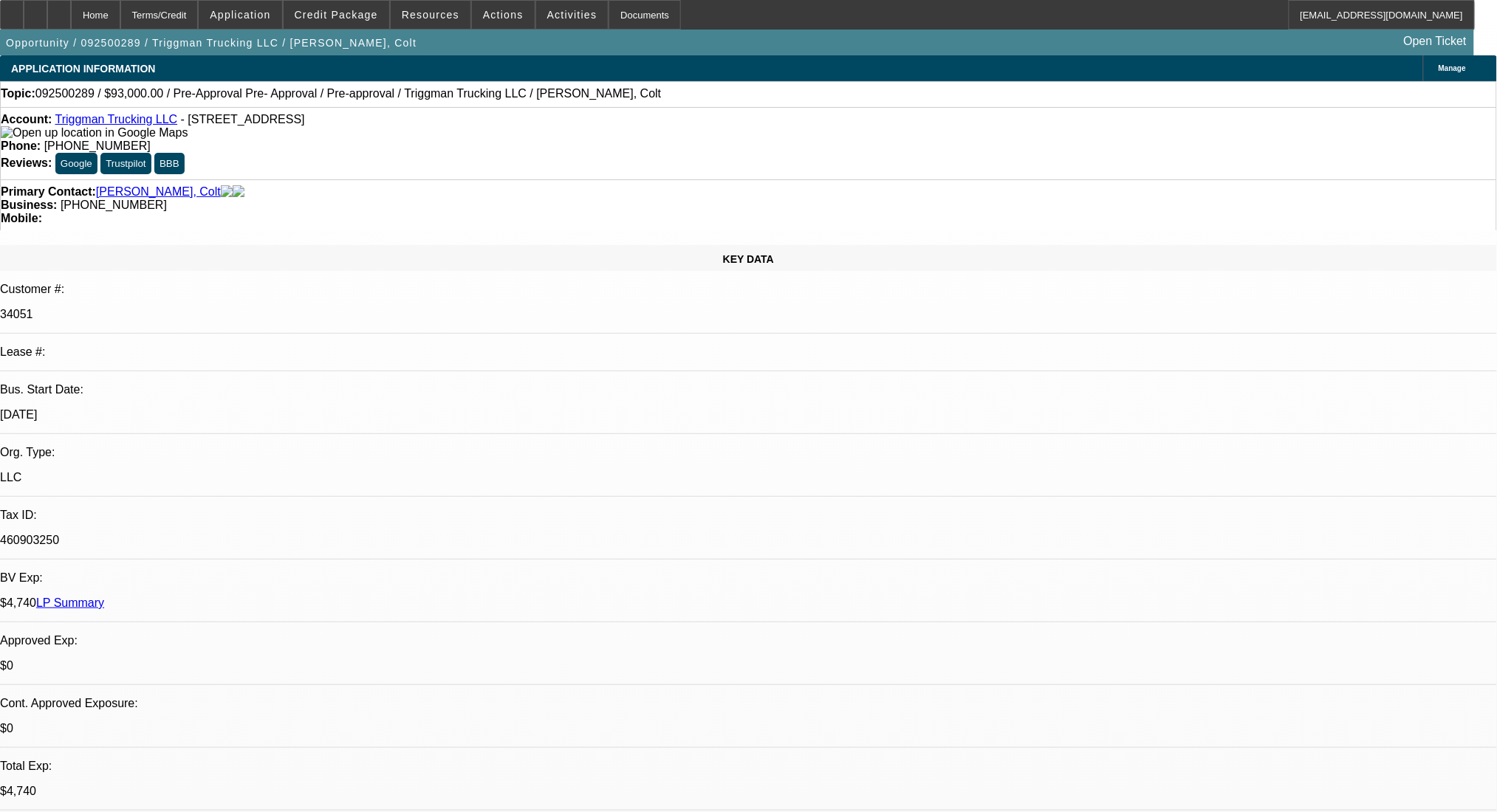
select select "0"
select select "2"
select select "0"
select select "6"
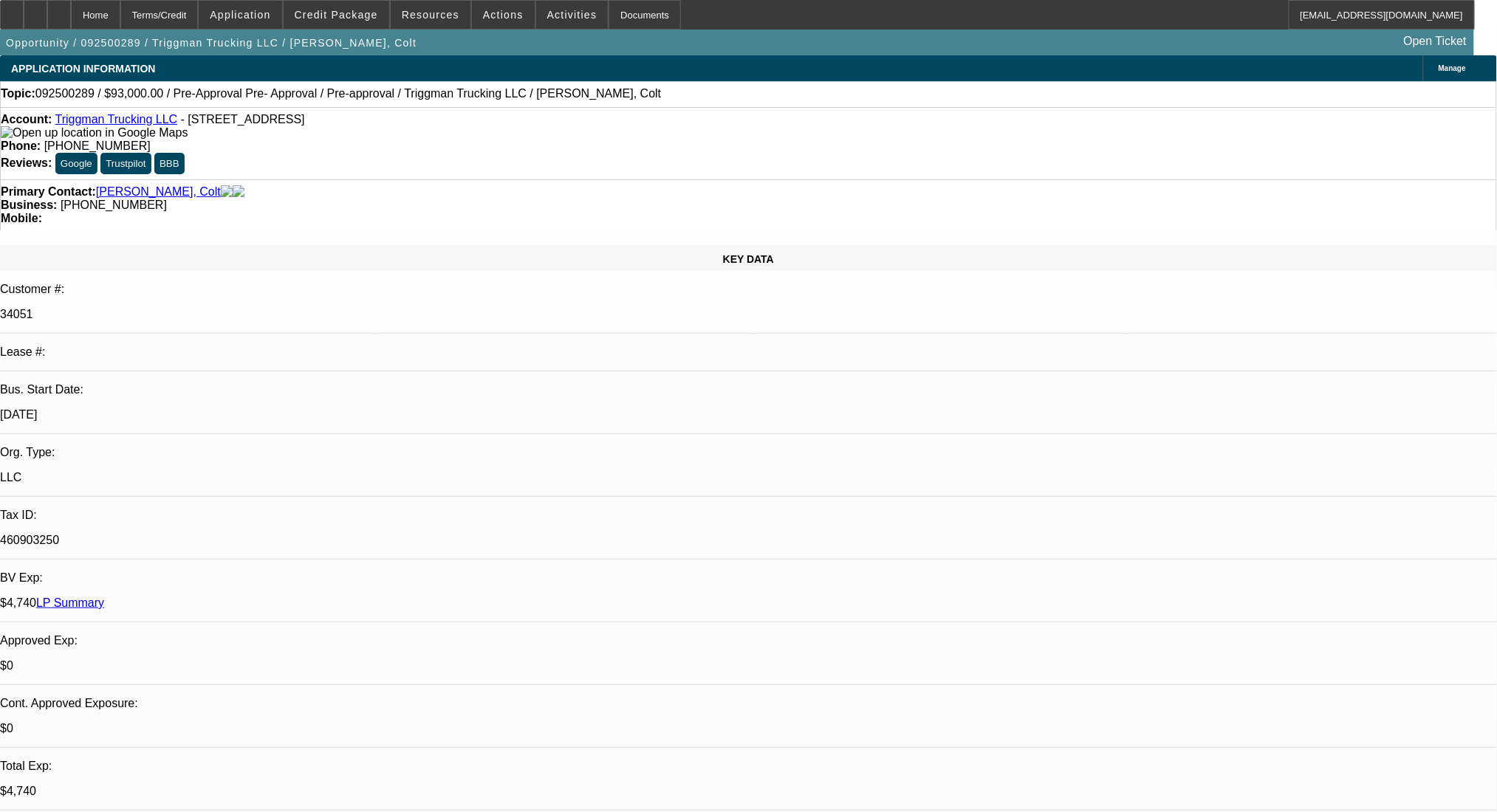
select select "0"
select select "2"
select select "0.1"
select select "4"
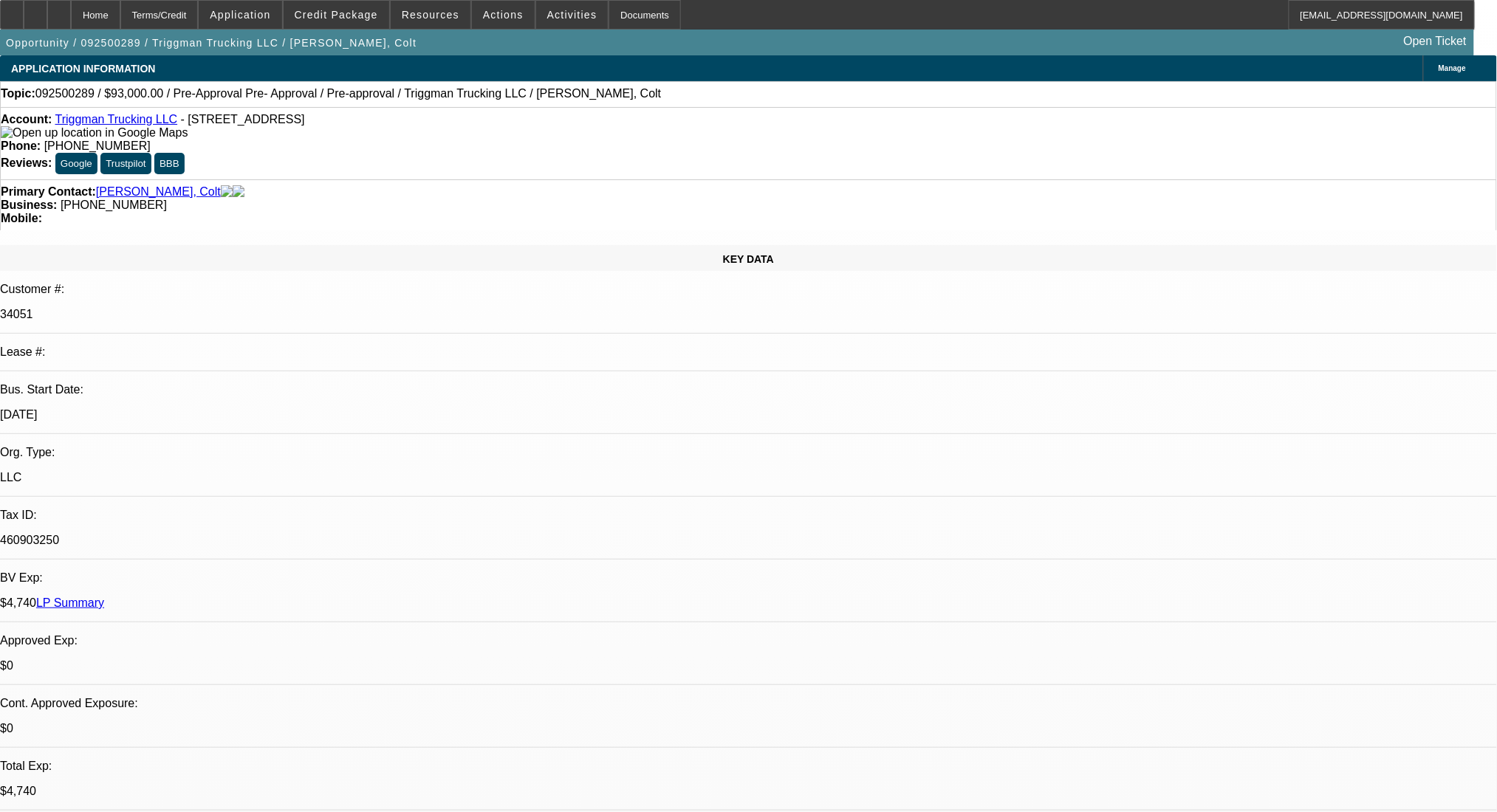
select select "0"
select select "2"
select select "0.1"
select select "4"
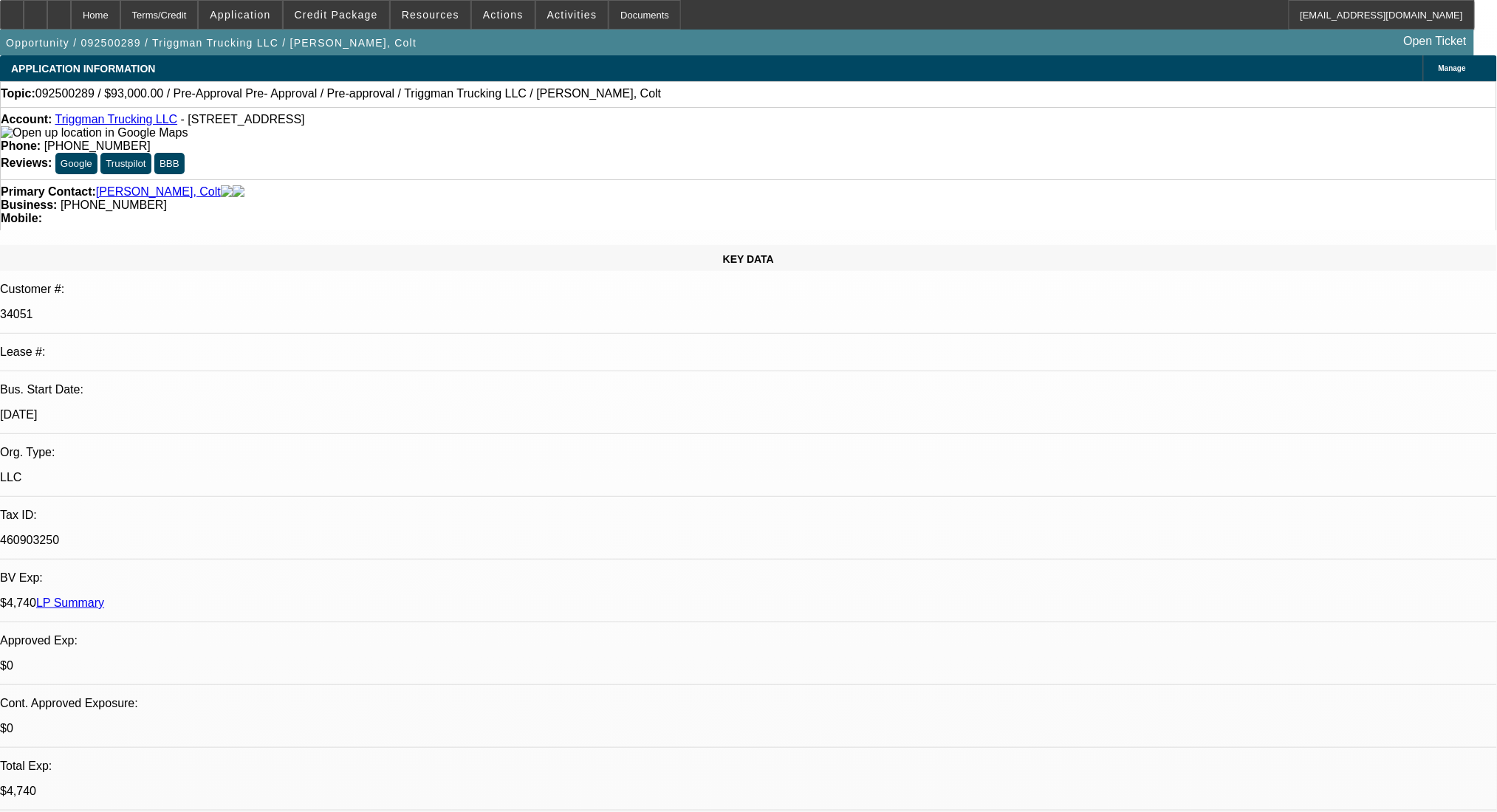
select select "0"
select select "2"
select select "0.1"
select select "4"
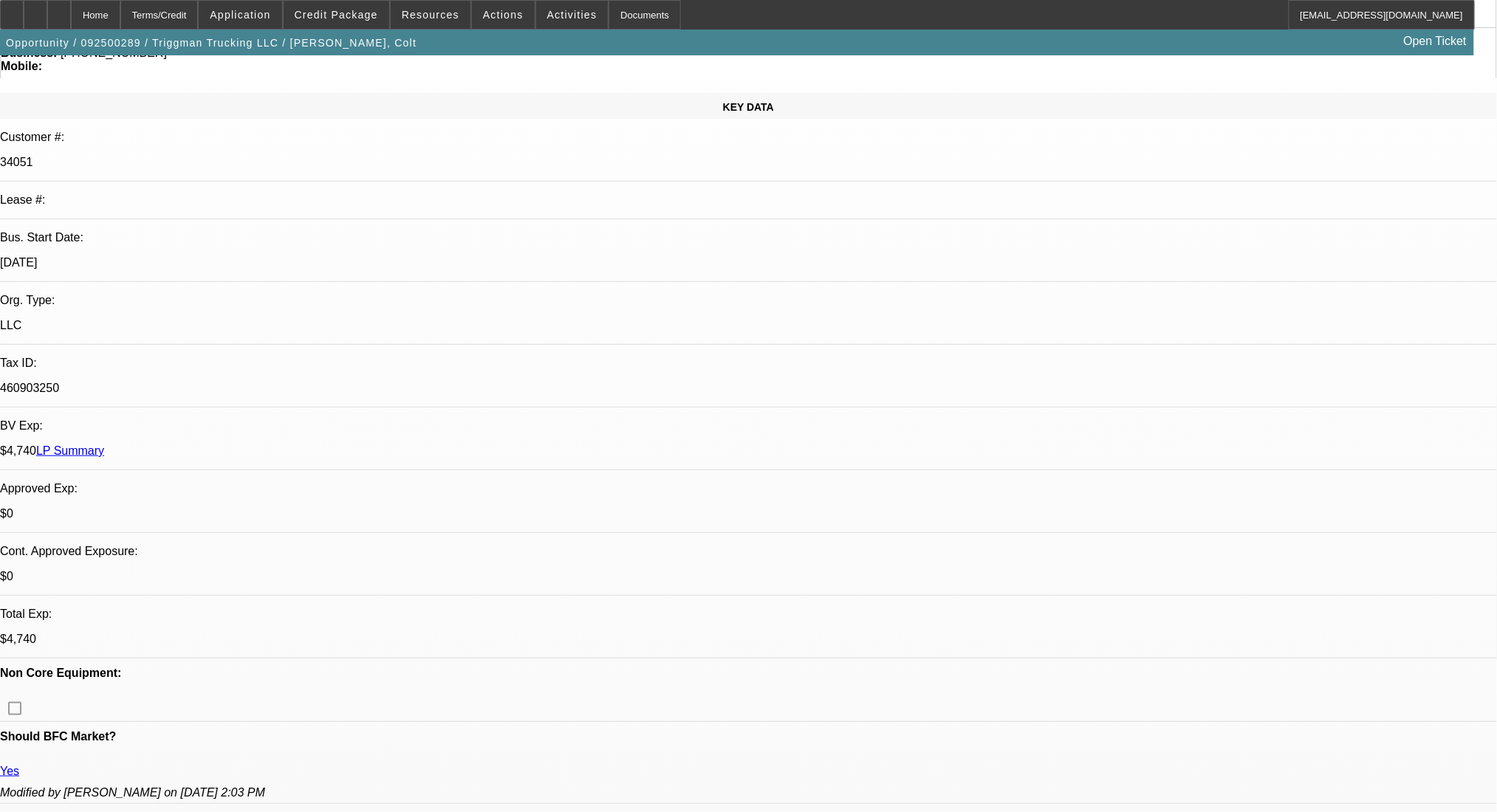
scroll to position [196, 0]
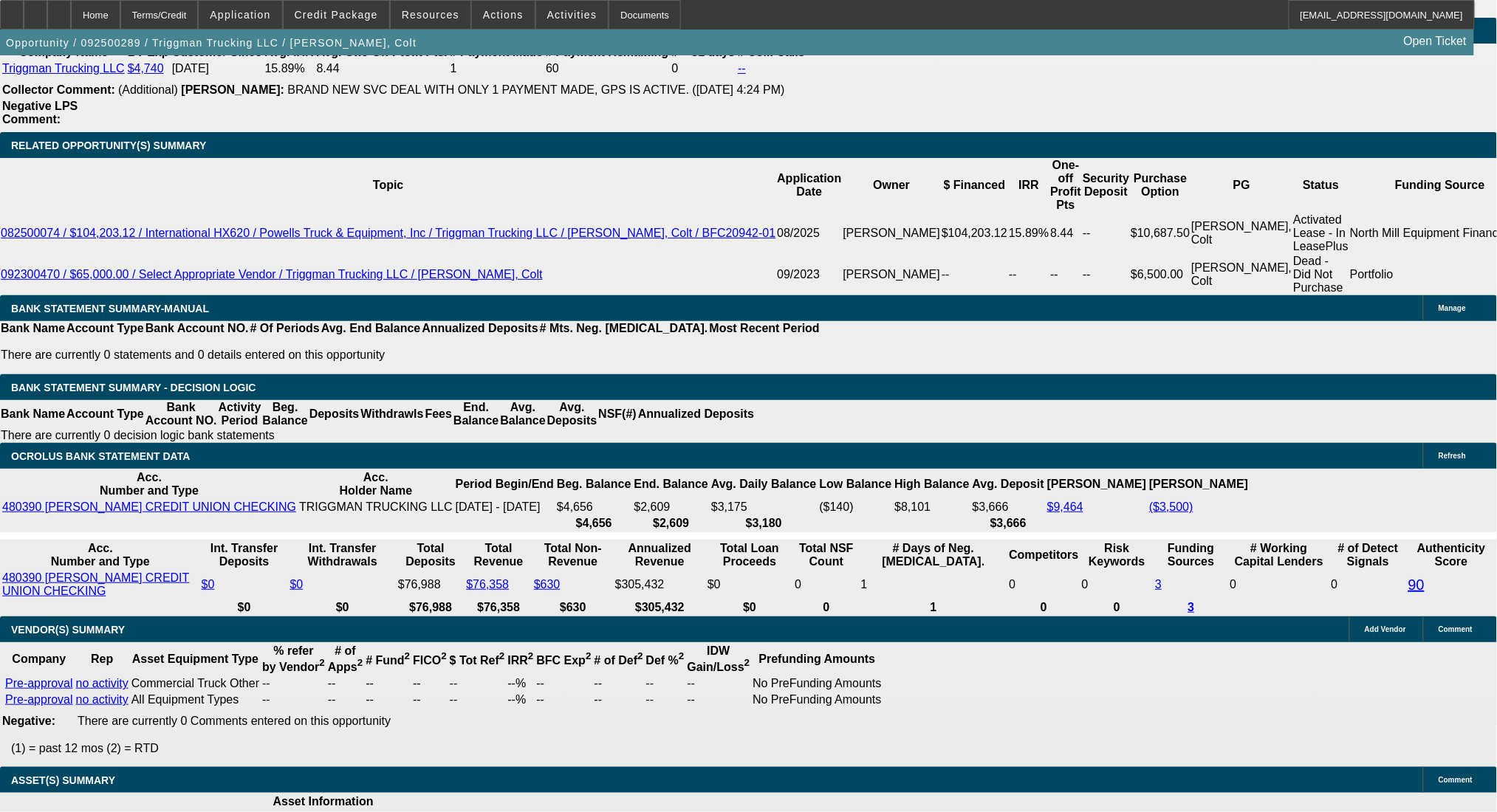
scroll to position [2259, 0]
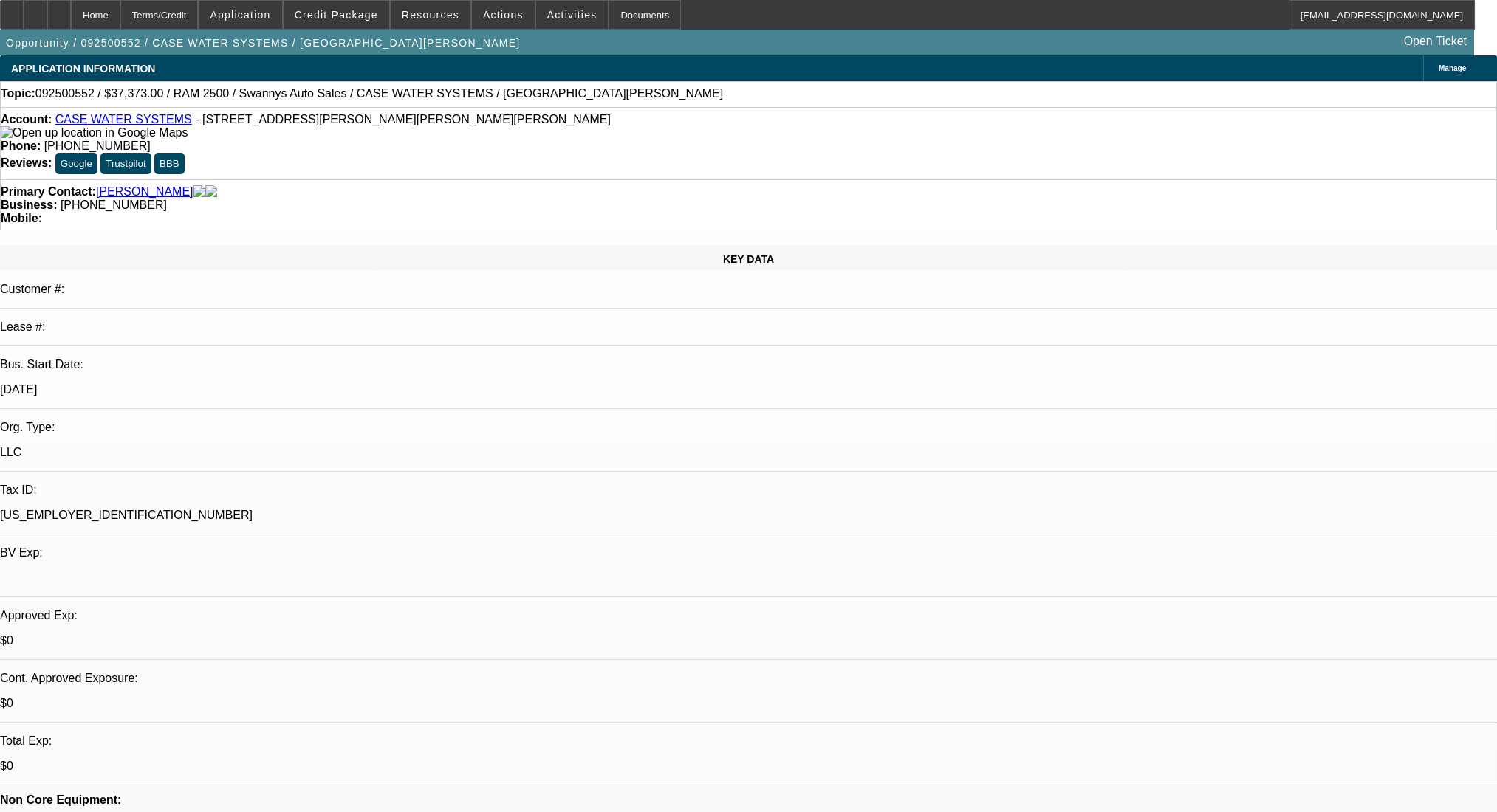
select select "2"
select select "0.1"
select select "4"
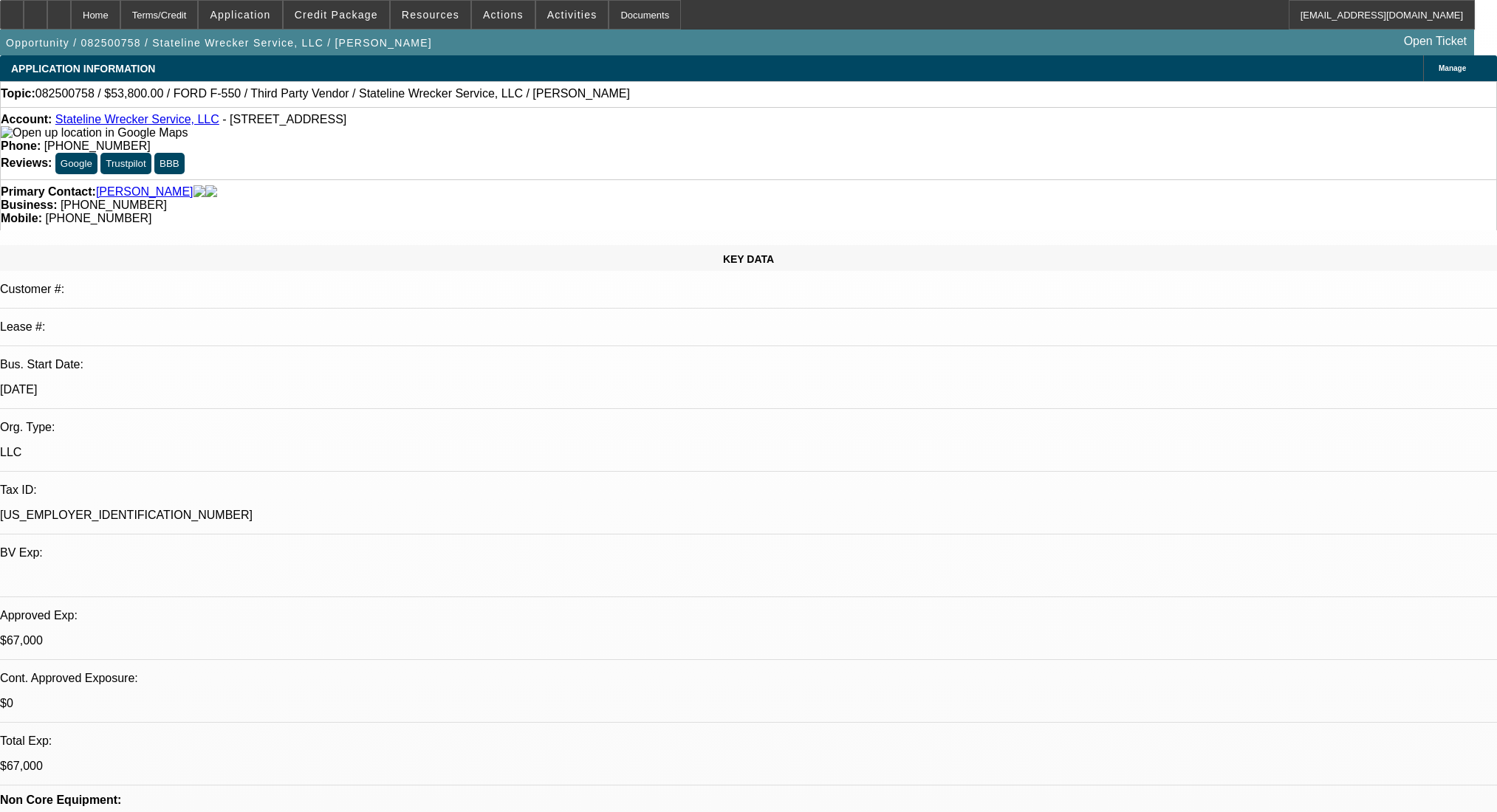
select select "0"
select select "2"
select select "0.1"
select select "4"
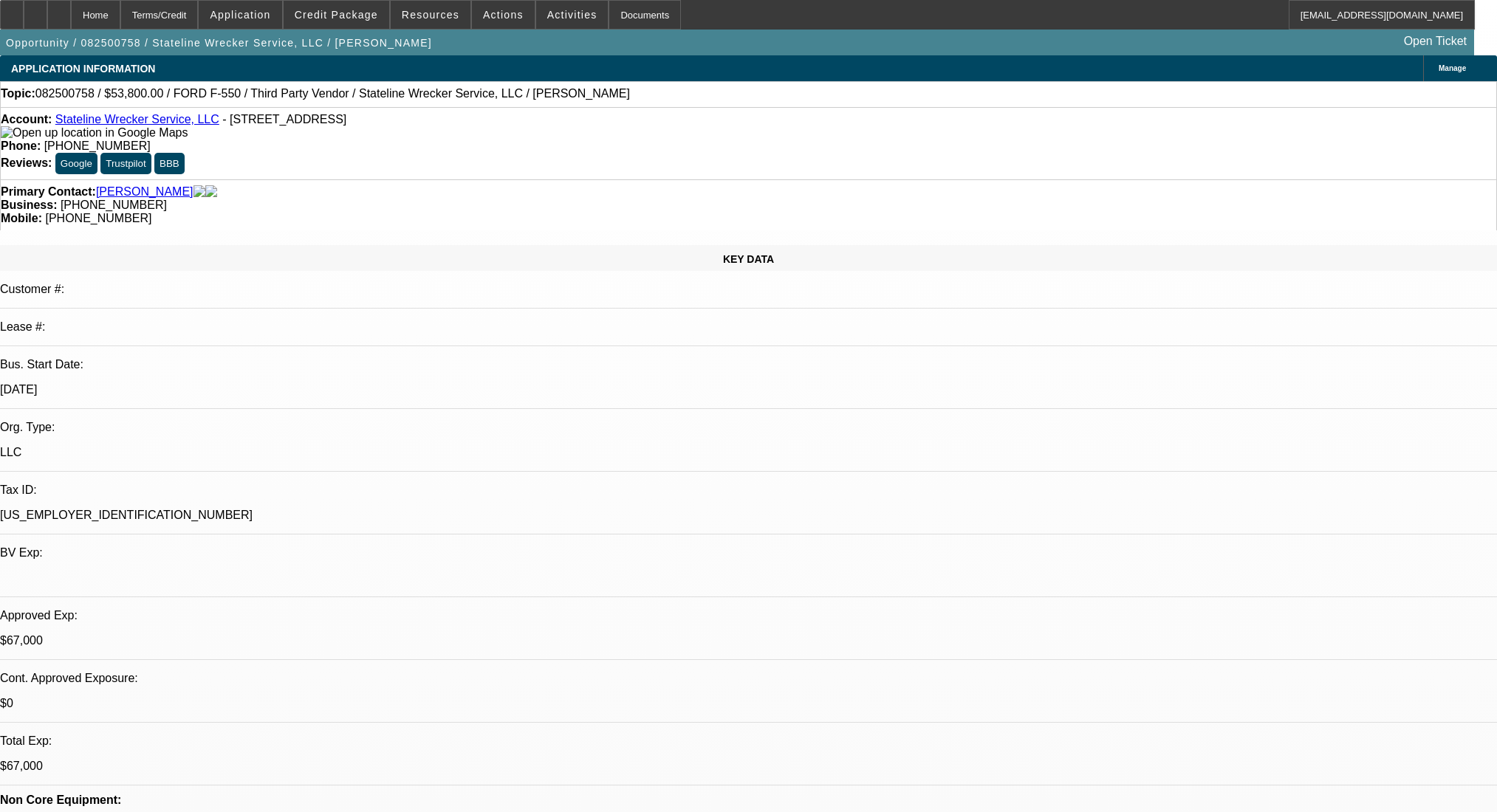
select select "0"
select select "2"
select select "0.1"
select select "4"
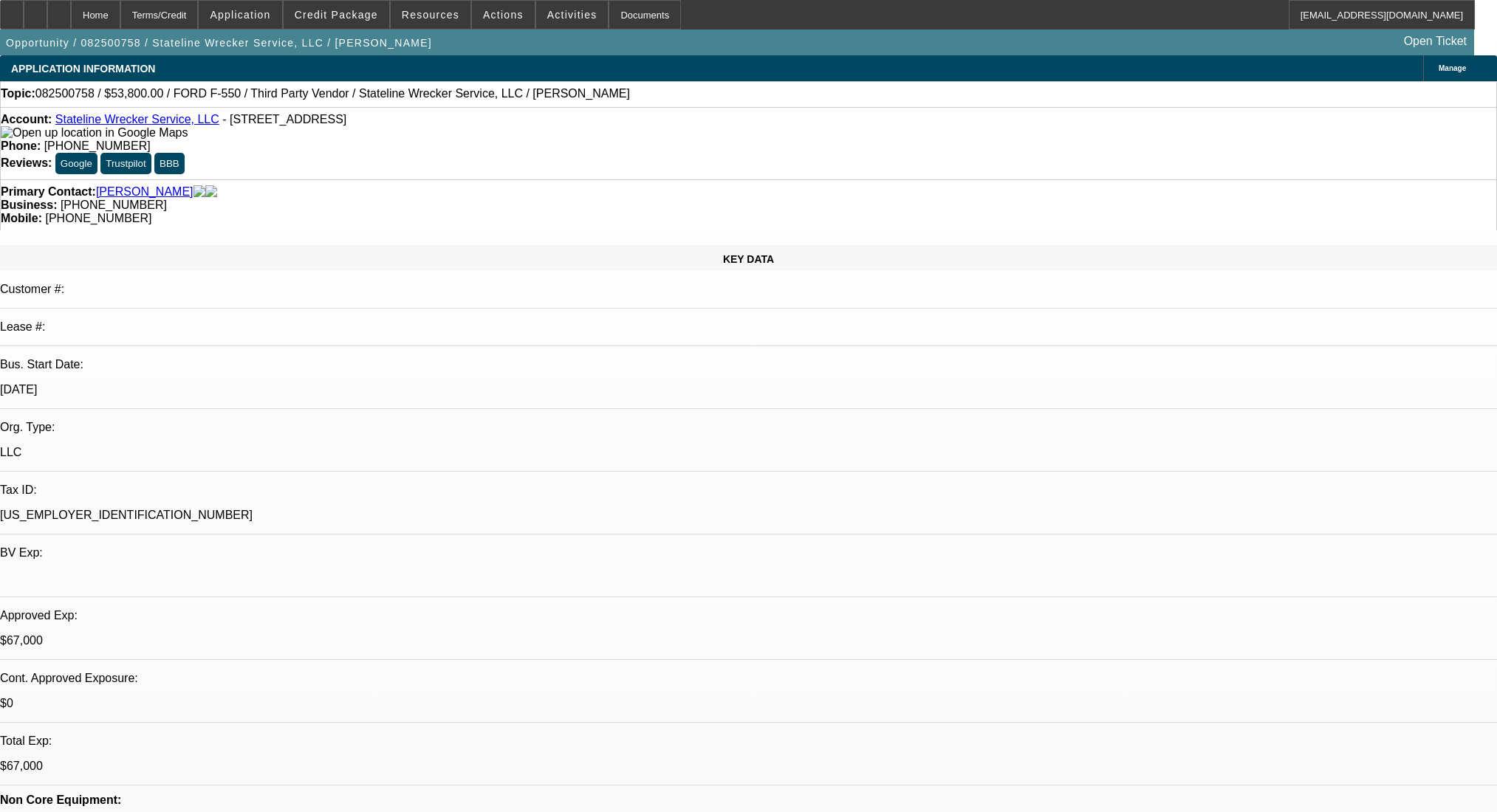
select select "0"
select select "2"
select select "0.1"
select select "4"
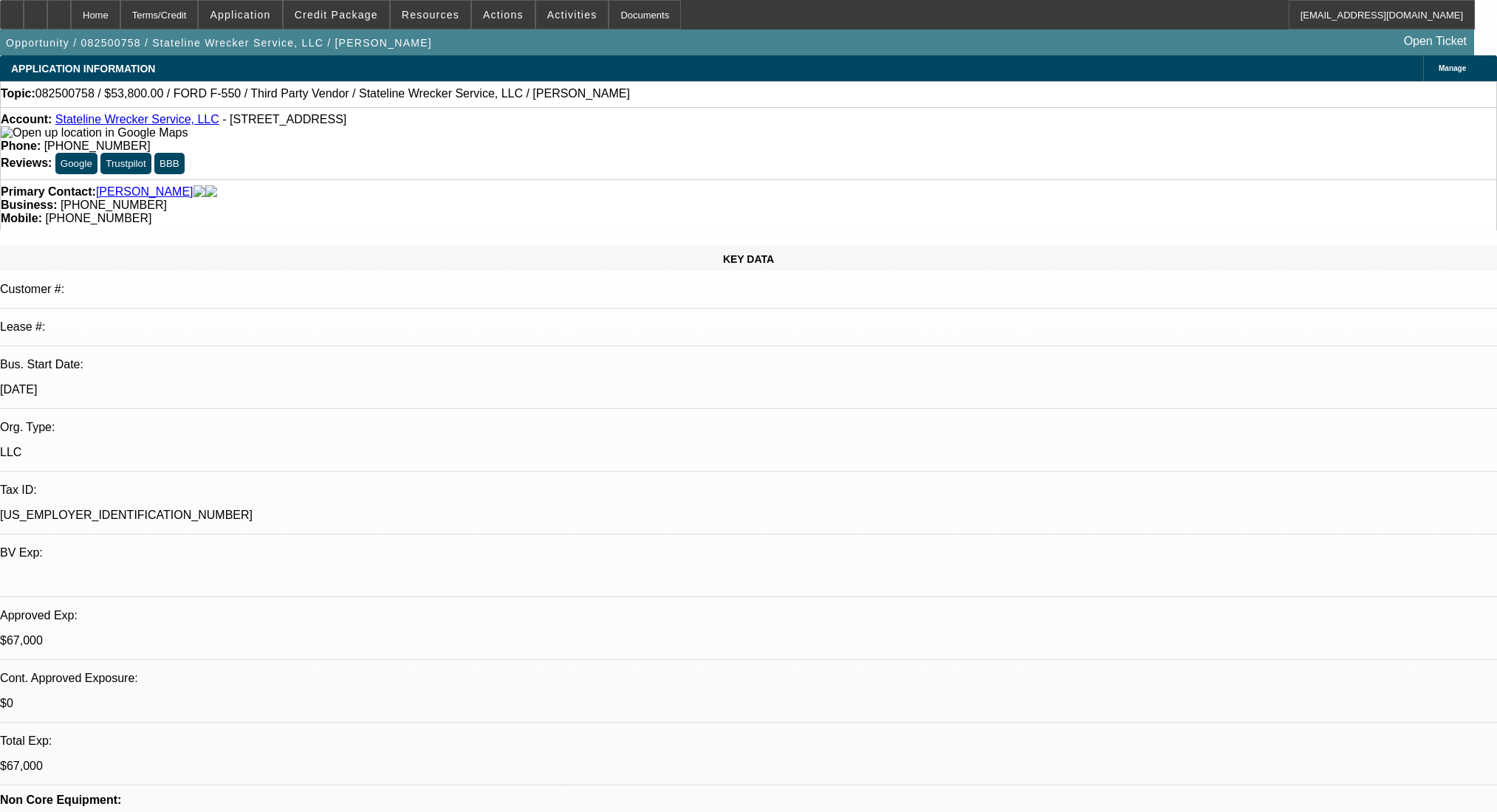
select select "0"
select select "2"
select select "0.1"
select select "4"
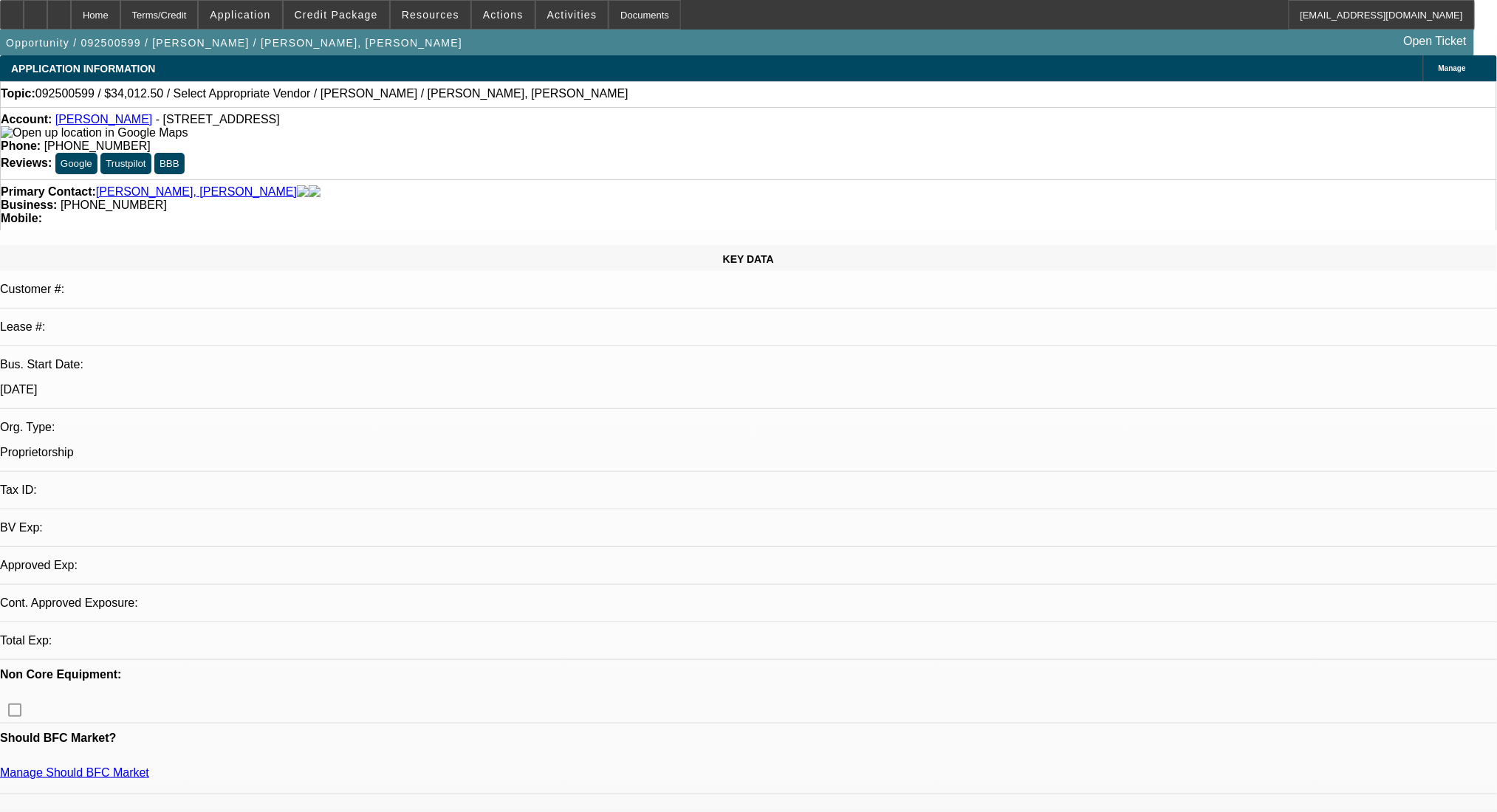
select select "0"
select select "2"
select select "0.1"
select select "2"
select select "4"
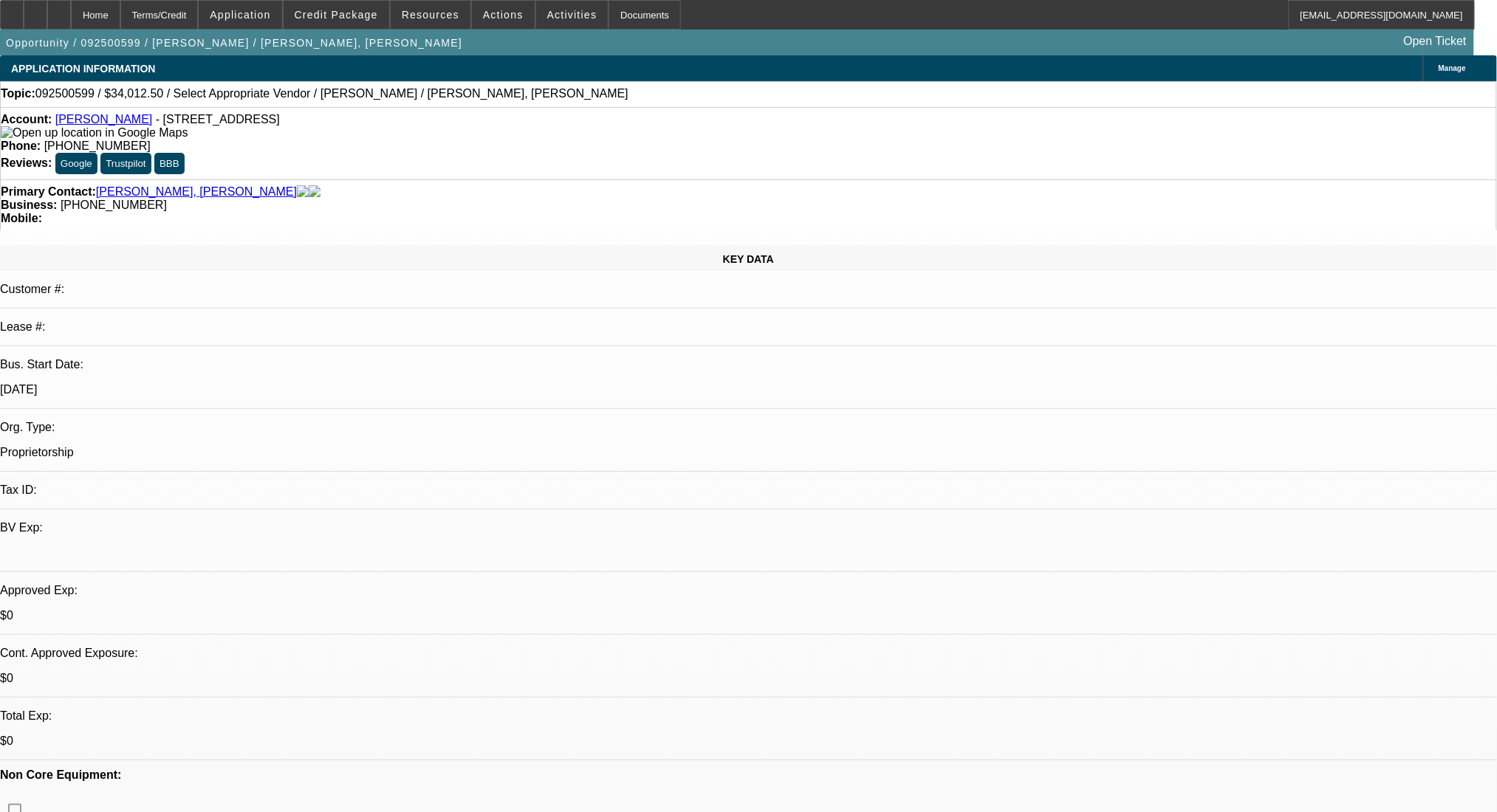
click at [368, 30] on div "Opportunity / 092500599 / Danny Emil Curry / Emil Curry, Danny Open Ticket" at bounding box center [737, 42] width 1474 height 26
click at [368, 21] on span at bounding box center [337, 14] width 106 height 35
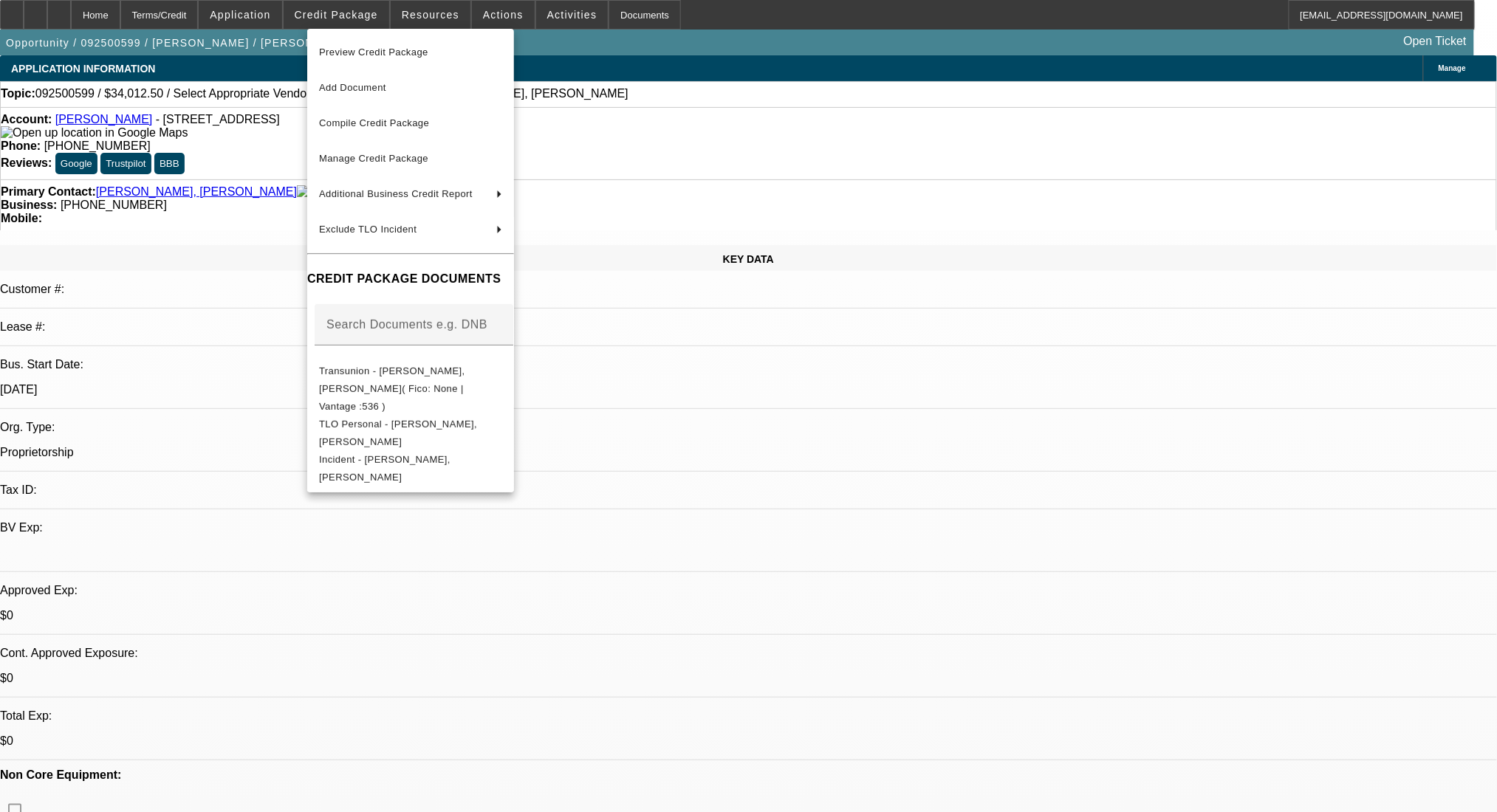
click at [975, 405] on div at bounding box center [748, 406] width 1497 height 812
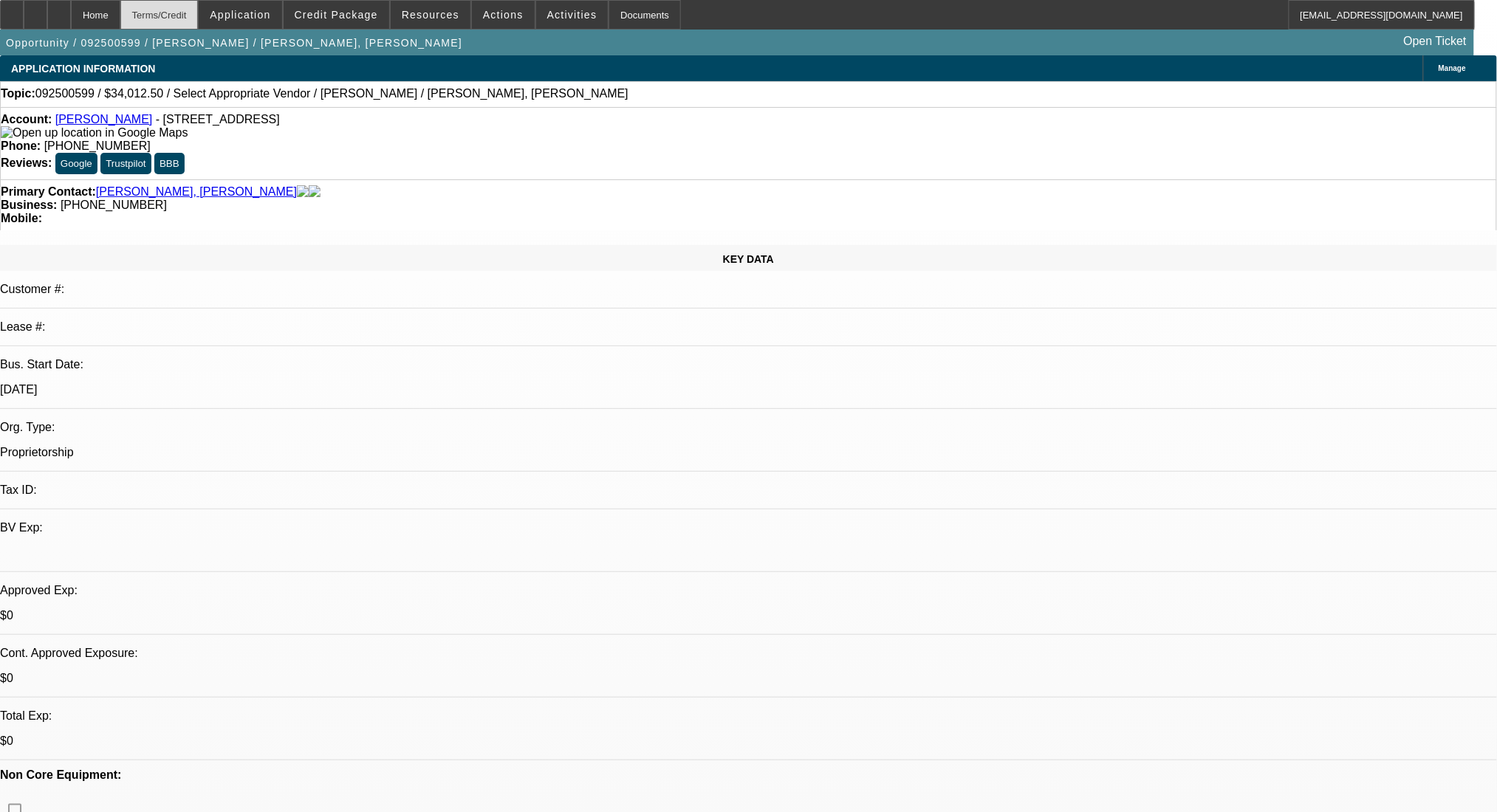
click at [187, 0] on div "Terms/Credit" at bounding box center [159, 15] width 78 height 30
